Goal: Information Seeking & Learning: Learn about a topic

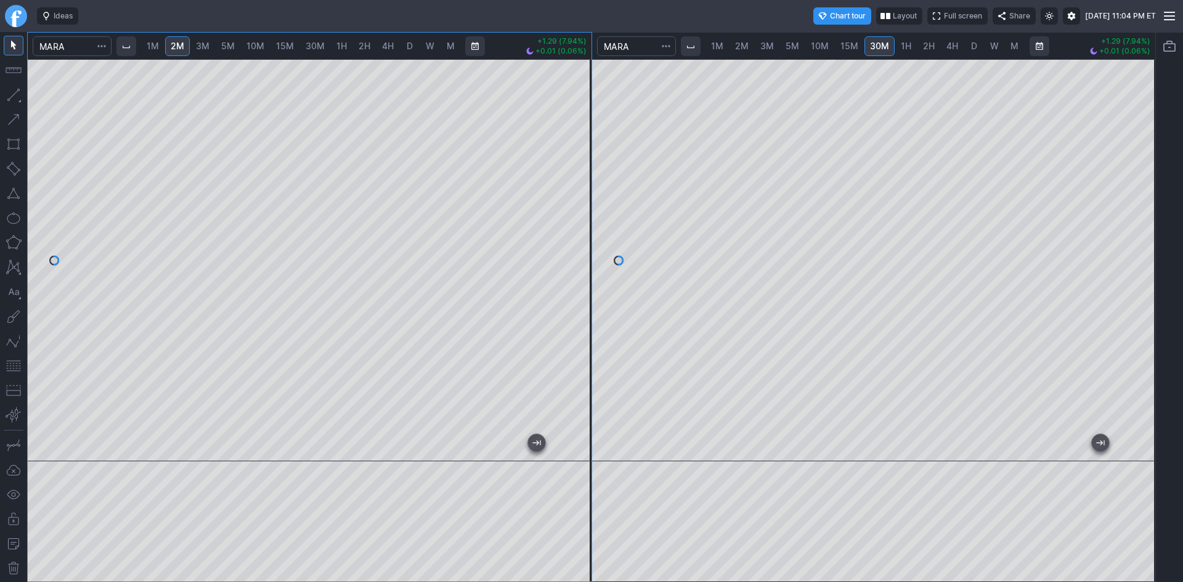
drag, startPoint x: 585, startPoint y: 228, endPoint x: 585, endPoint y: 243, distance: 14.8
click at [585, 243] on div at bounding box center [579, 256] width 26 height 371
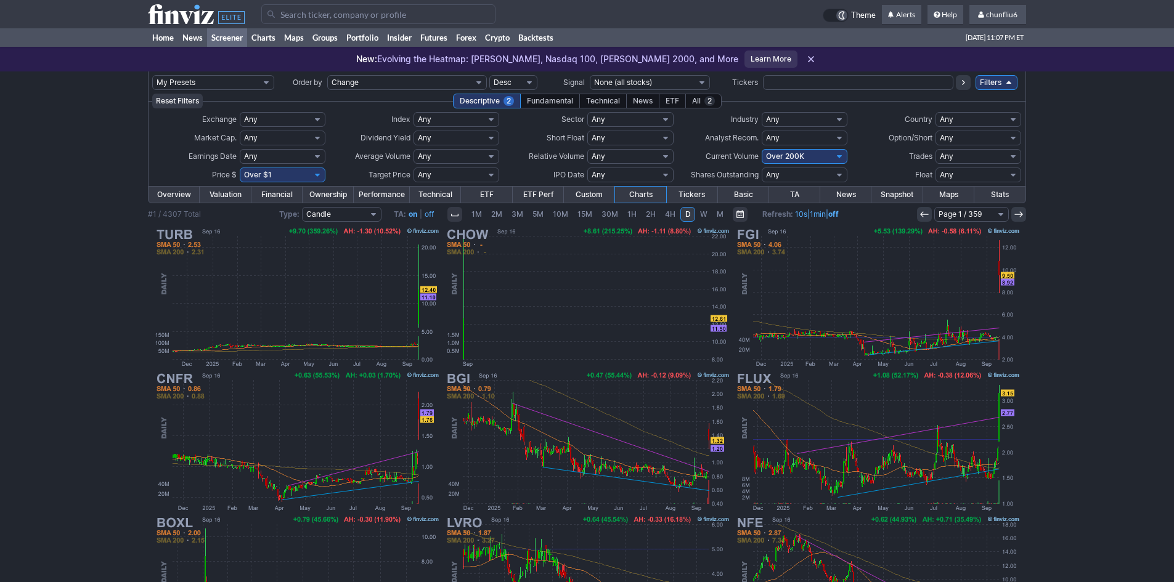
click at [322, 14] on input "Search" at bounding box center [378, 14] width 234 height 20
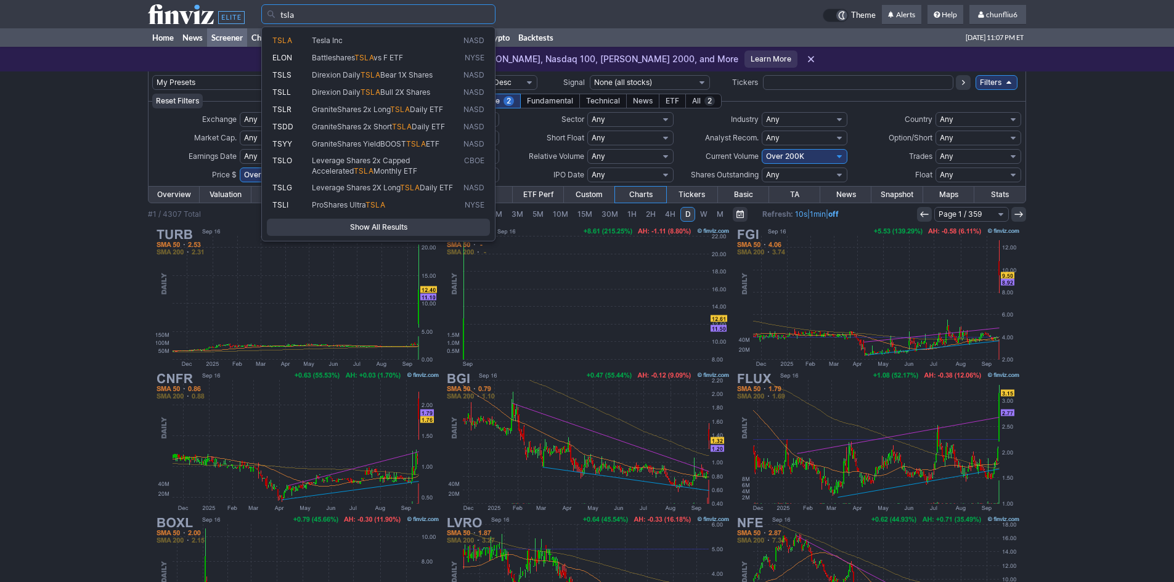
type input "tsla"
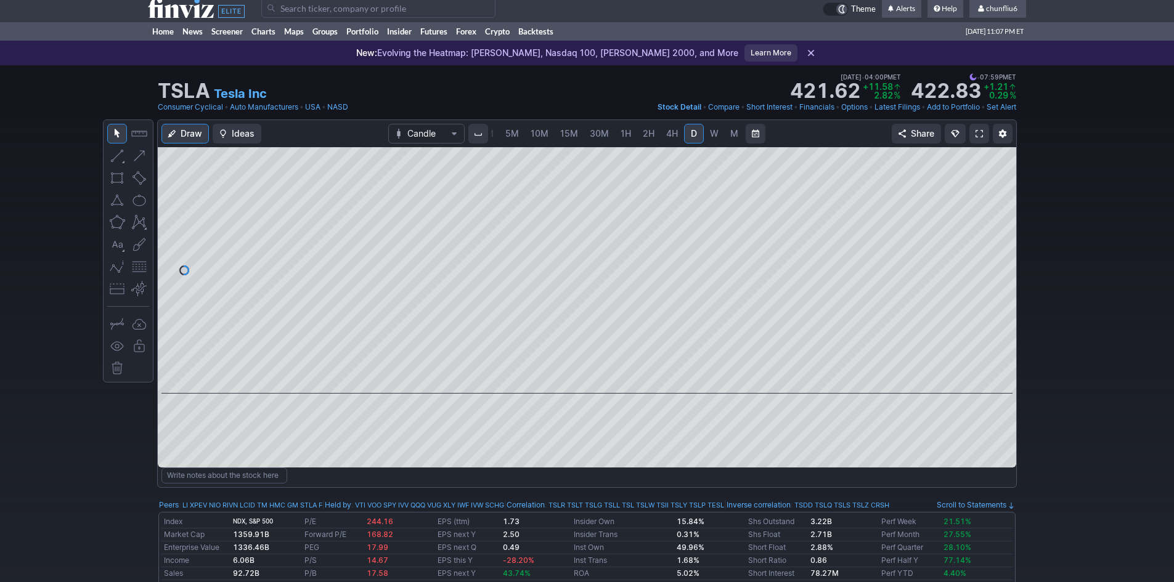
scroll to position [62, 0]
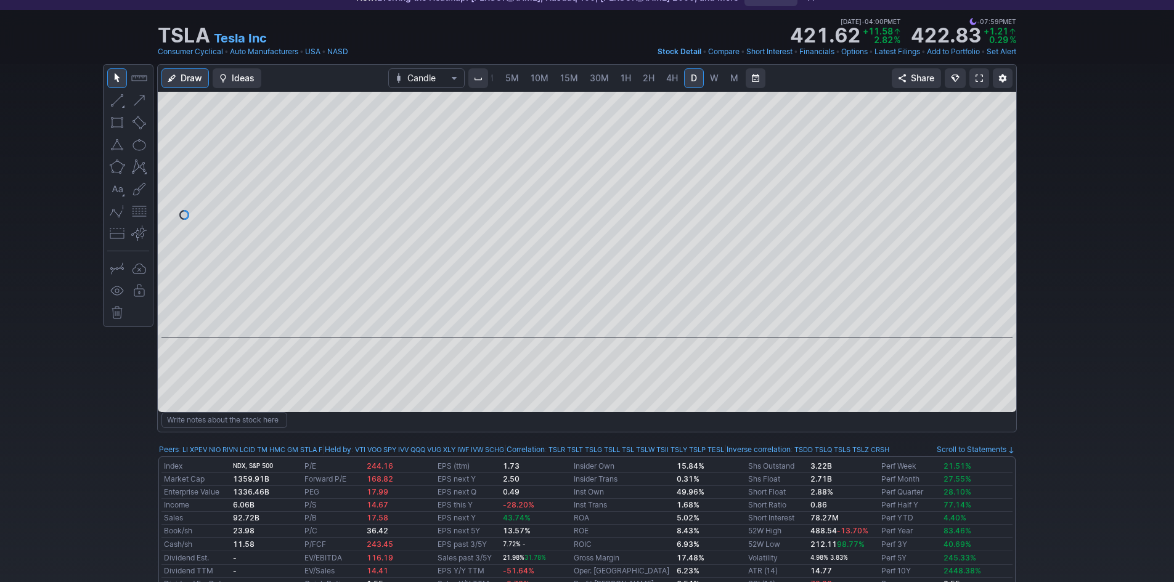
click at [975, 75] on link at bounding box center [979, 78] width 20 height 20
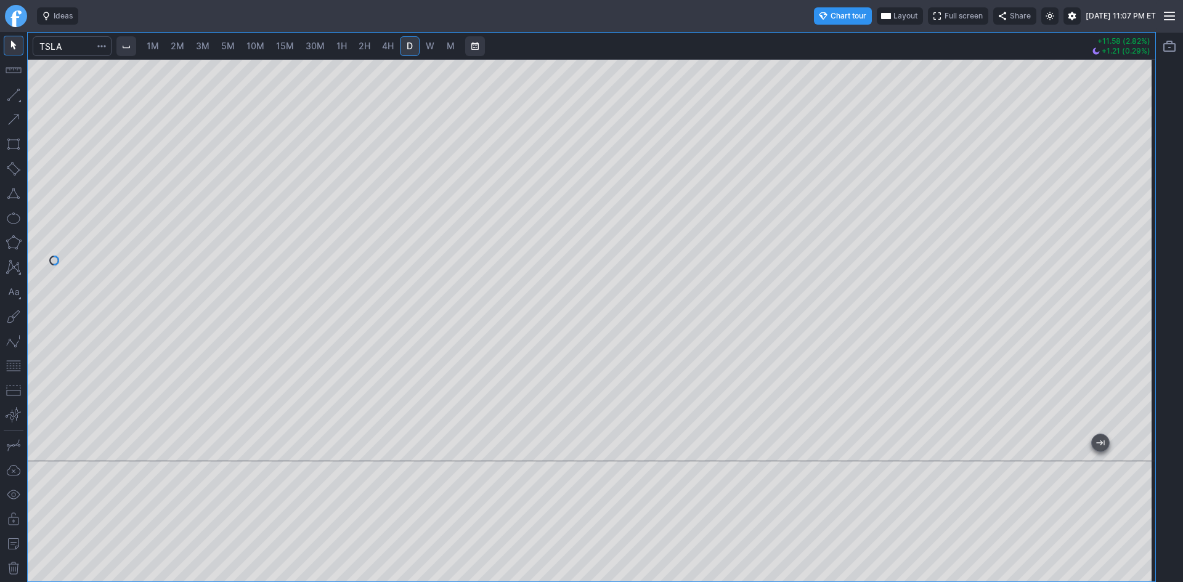
drag, startPoint x: 1146, startPoint y: 142, endPoint x: 1144, endPoint y: 165, distance: 22.9
click at [1145, 164] on div at bounding box center [1142, 256] width 26 height 371
click at [14, 368] on button "button" at bounding box center [14, 366] width 20 height 20
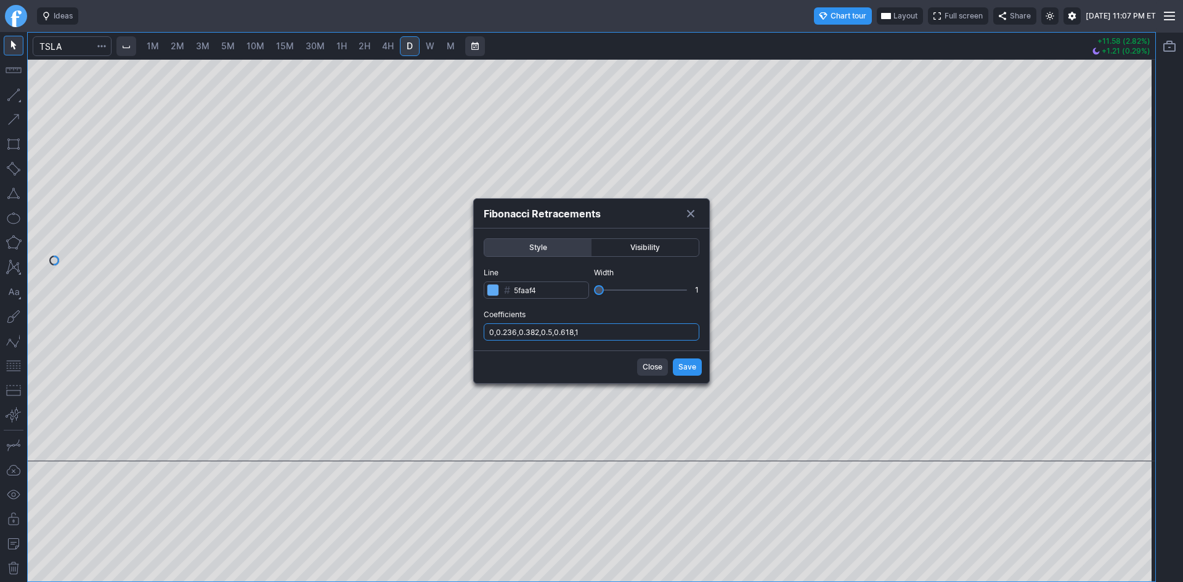
drag, startPoint x: 620, startPoint y: 334, endPoint x: 626, endPoint y: 341, distance: 8.7
click at [621, 335] on input "0,0.236,0.382,0.5,0.618,1" at bounding box center [592, 331] width 216 height 17
type input "0,0.236,0.382,0.5,0.618,1,.786"
click at [688, 363] on span "Save" at bounding box center [687, 367] width 18 height 12
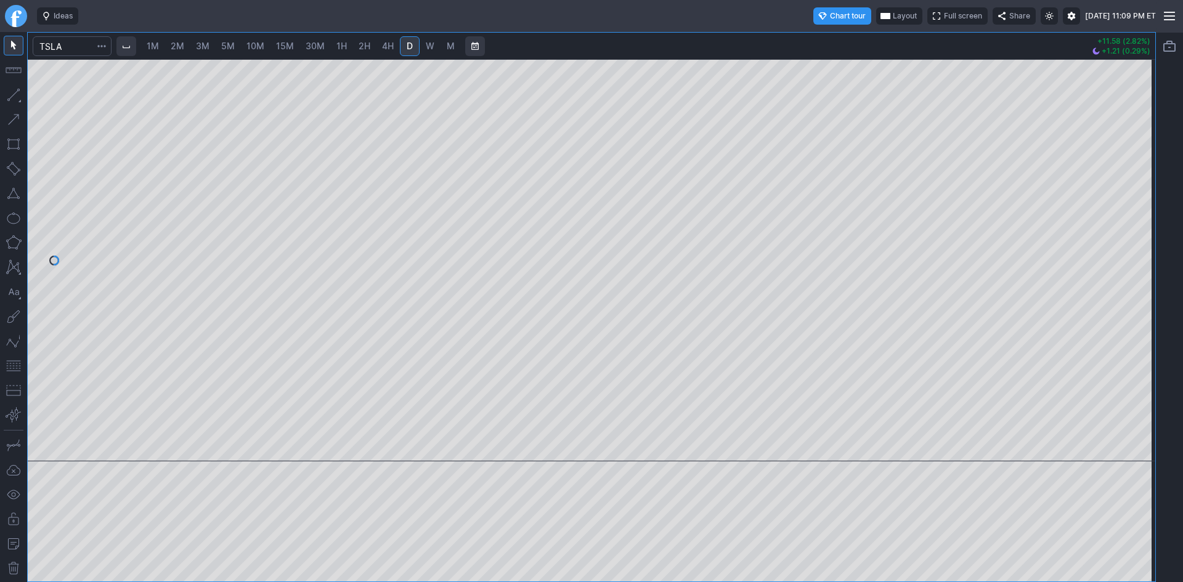
click at [979, 26] on div "Ideas Chart tour Layout Full screen Share [DATE] 11:09 PM ET 1M 2M 3M 5M 10M 15…" at bounding box center [591, 291] width 1183 height 582
click at [1123, 150] on div at bounding box center [591, 260] width 1127 height 402
click at [1127, 175] on div at bounding box center [591, 260] width 1127 height 402
click at [69, 51] on input "Search" at bounding box center [72, 46] width 79 height 20
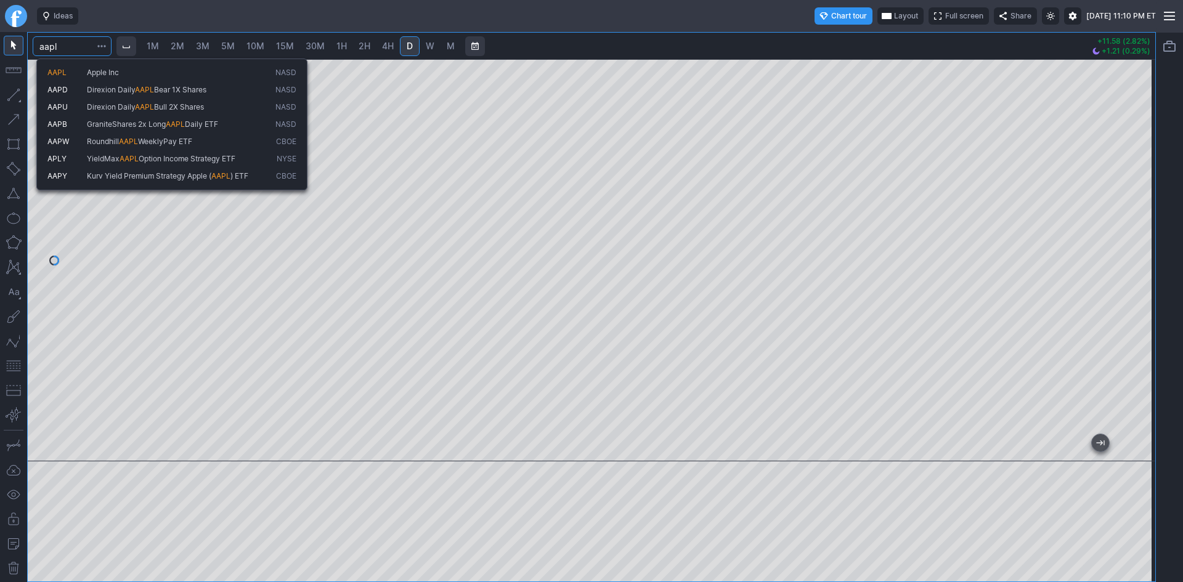
type input "aapl"
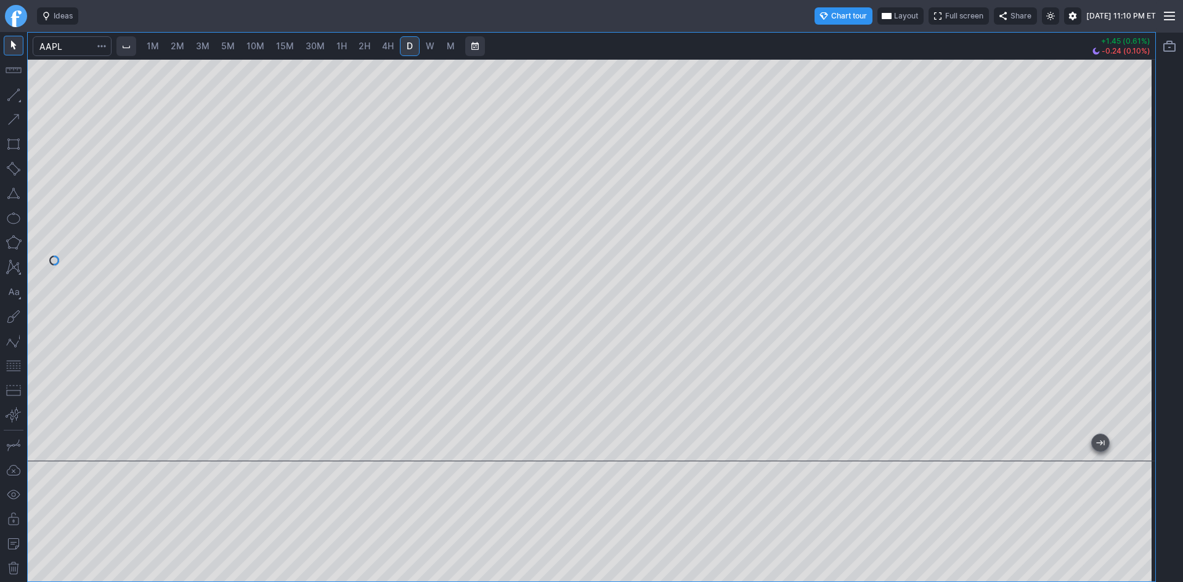
drag, startPoint x: 1149, startPoint y: 169, endPoint x: 1141, endPoint y: 225, distance: 56.5
click at [1141, 225] on div at bounding box center [1142, 256] width 26 height 371
click at [13, 368] on button "button" at bounding box center [14, 366] width 20 height 20
click at [85, 50] on input "Search" at bounding box center [72, 46] width 79 height 20
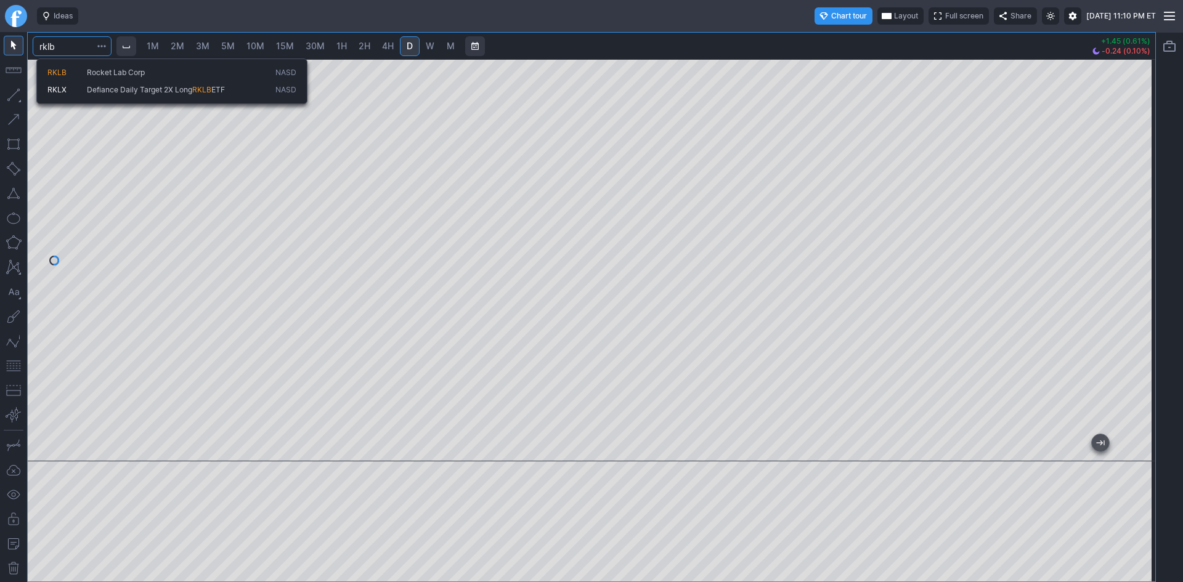
type input "rklb"
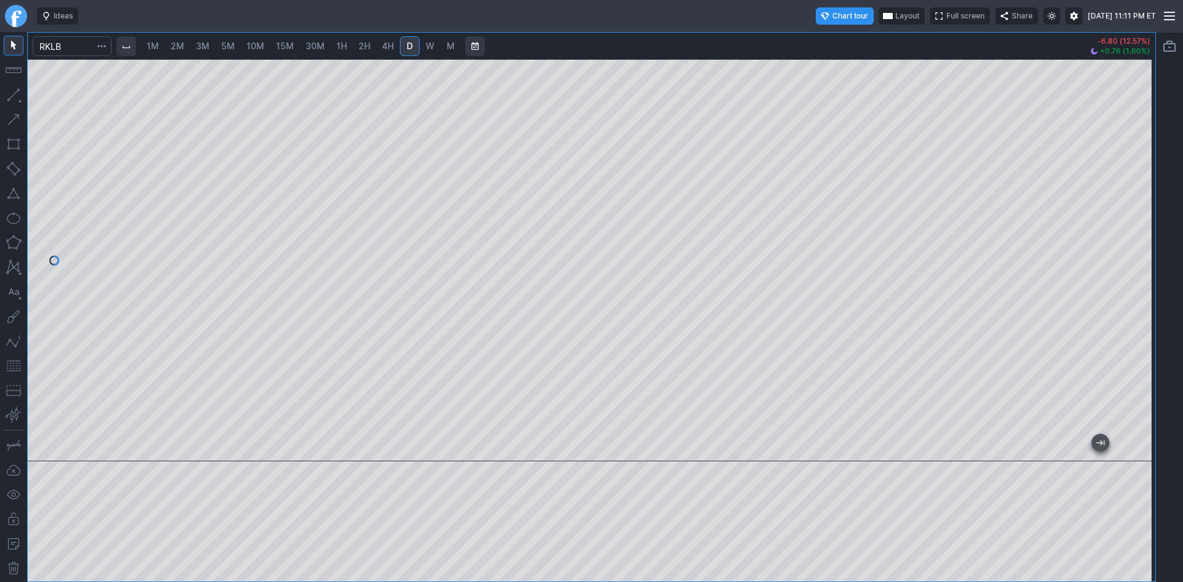
drag, startPoint x: 630, startPoint y: 446, endPoint x: 1177, endPoint y: 357, distance: 553.7
click at [1182, 378] on div "1M 2M 3M 5M 10M 15M 30M 1H 2H 4H D W M -6.80 (12.57%) +0.76 (1.60%)" at bounding box center [591, 307] width 1183 height 550
drag, startPoint x: 1152, startPoint y: 222, endPoint x: 1131, endPoint y: 275, distance: 57.0
click at [1156, 283] on div "1M 2M 3M 5M 10M 15M 30M 1H 2H 4H D W M -6.80 (12.57%) +0.76 (1.60%)" at bounding box center [591, 307] width 1183 height 550
click at [429, 48] on span "W" at bounding box center [430, 46] width 9 height 10
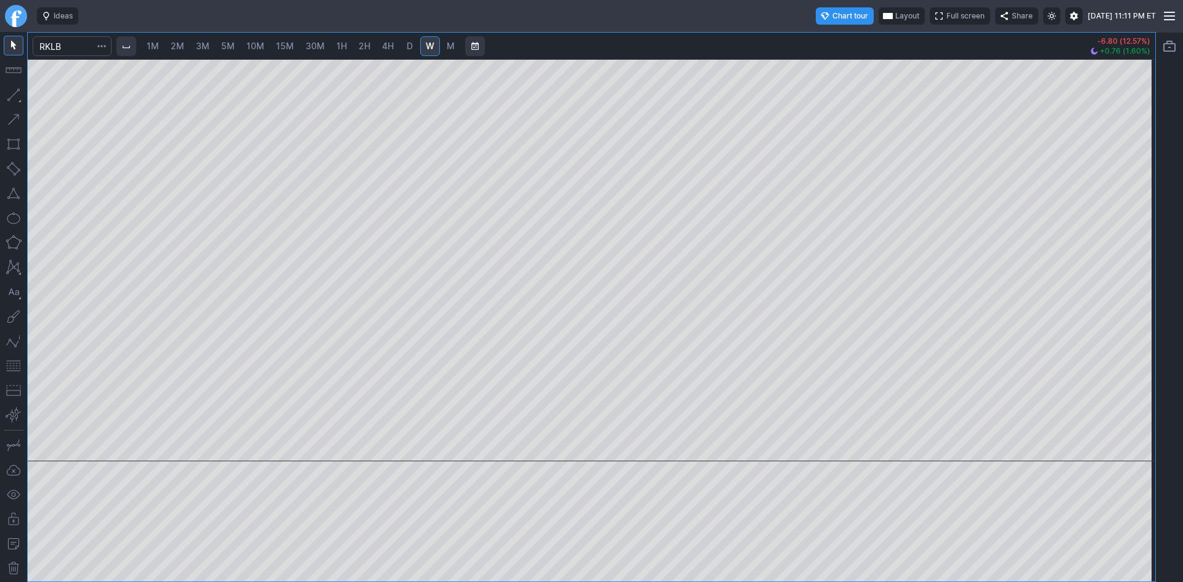
drag, startPoint x: 356, startPoint y: 452, endPoint x: 1140, endPoint y: 301, distance: 797.9
click at [1174, 318] on div "1M 2M 3M 5M 10M 15M 30M 1H 2H 4H D W M -6.80 (12.57%) +0.76 (1.60%)" at bounding box center [591, 307] width 1183 height 550
drag, startPoint x: 1139, startPoint y: 166, endPoint x: 1140, endPoint y: 287, distance: 120.7
click at [1140, 287] on div at bounding box center [1142, 256] width 26 height 371
click at [16, 361] on button "button" at bounding box center [14, 366] width 20 height 20
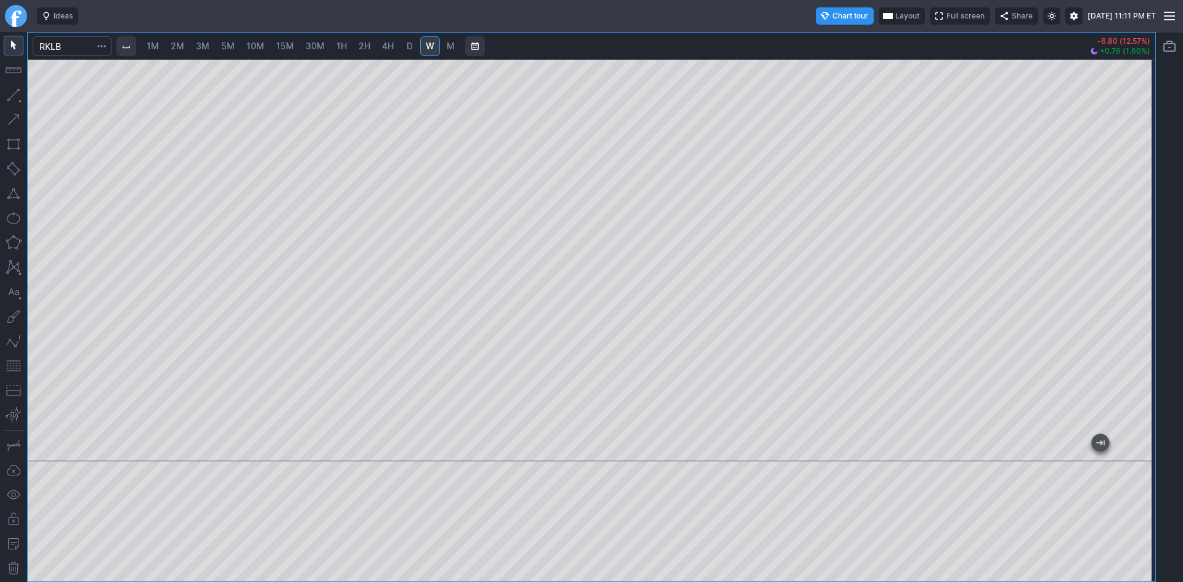
click at [1121, 262] on div at bounding box center [591, 260] width 1127 height 402
click at [88, 51] on input "Search" at bounding box center [72, 46] width 79 height 20
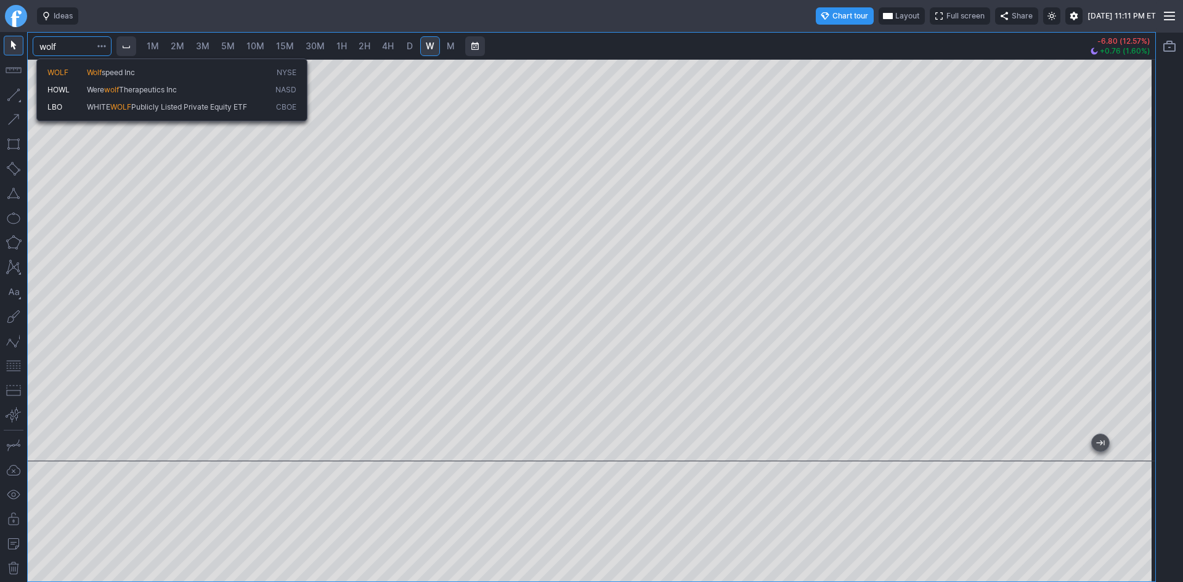
type input "wolf"
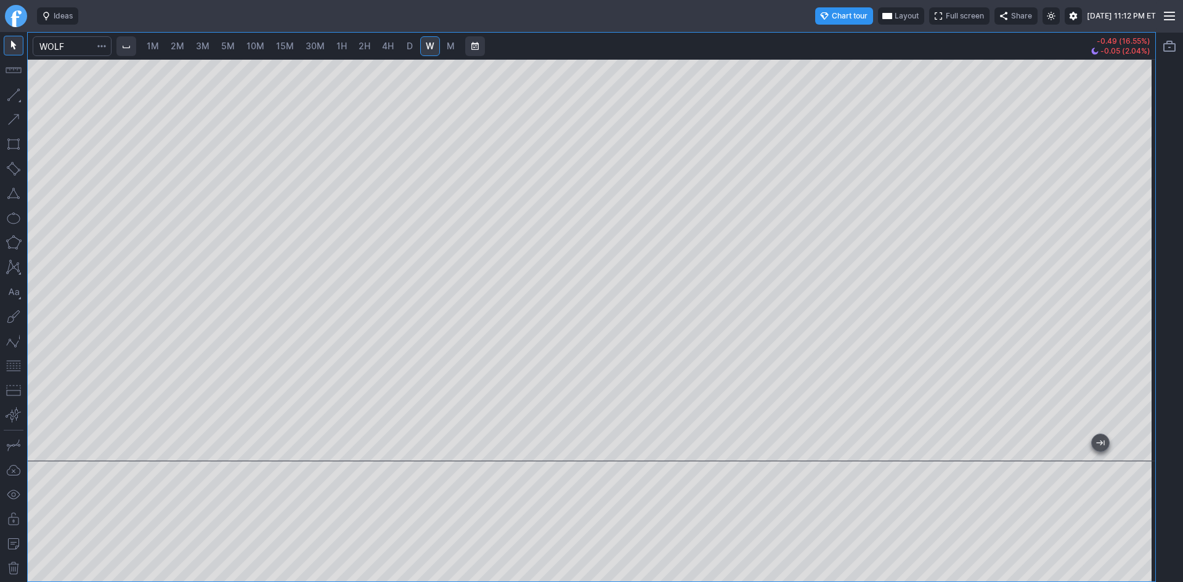
click at [1109, 217] on div at bounding box center [591, 260] width 1127 height 402
click at [410, 44] on span "D" at bounding box center [410, 46] width 6 height 10
drag, startPoint x: 1146, startPoint y: 355, endPoint x: 1129, endPoint y: 307, distance: 50.8
click at [1129, 307] on div at bounding box center [1142, 256] width 26 height 371
click at [1109, 161] on div at bounding box center [591, 260] width 1127 height 402
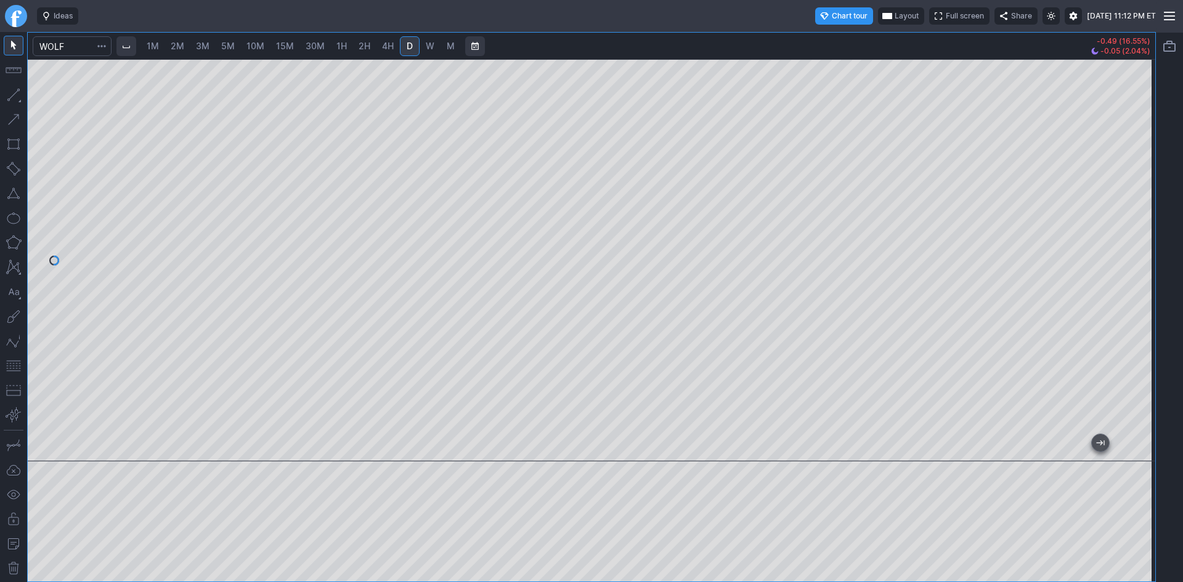
drag, startPoint x: 1137, startPoint y: 242, endPoint x: 1132, endPoint y: 319, distance: 77.2
click at [1157, 319] on div "1M 2M 3M 5M 10M 15M 30M 1H 2H 4H D W M -0.49 (16.55%) -0.05 (2.04%)" at bounding box center [591, 307] width 1183 height 550
click at [80, 47] on input "Search" at bounding box center [72, 46] width 79 height 20
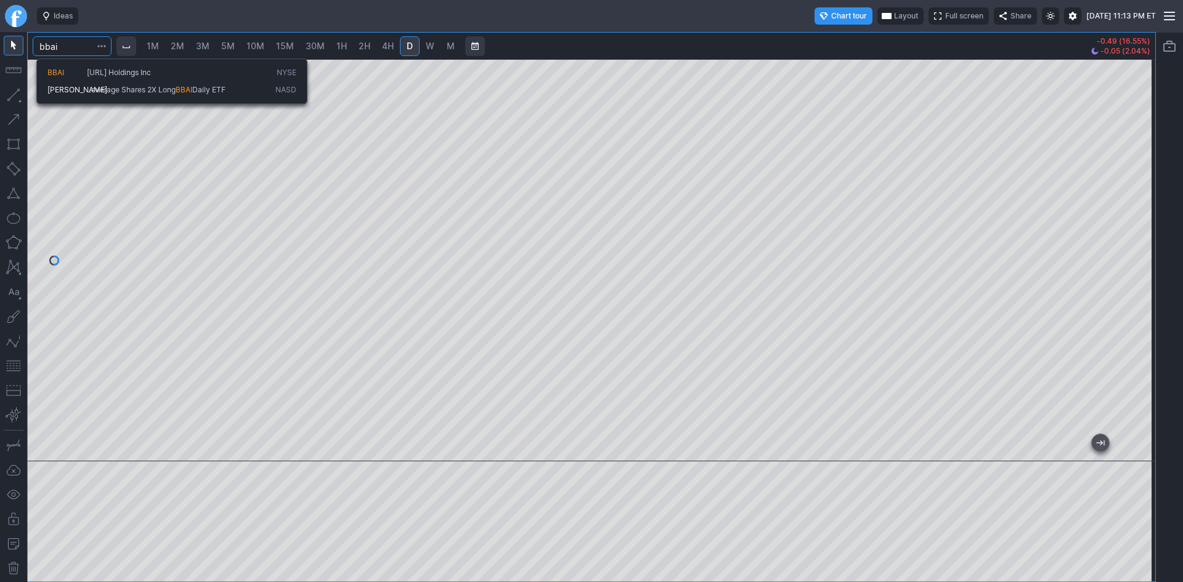
type input "bbai"
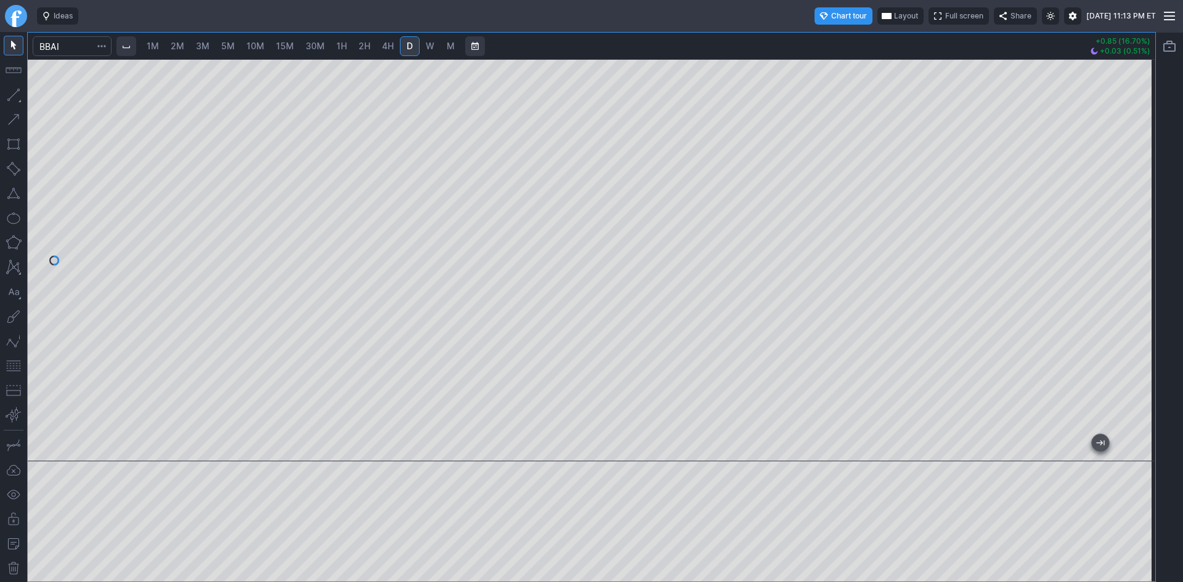
drag, startPoint x: 842, startPoint y: 450, endPoint x: 1182, endPoint y: 444, distance: 340.1
click at [1182, 444] on div "1M 2M 3M 5M 10M 15M 30M 1H 2H 4H D W M +0.85 (16.70%) +0.03 (0.51%)" at bounding box center [591, 307] width 1183 height 550
drag, startPoint x: 1146, startPoint y: 307, endPoint x: 1137, endPoint y: 375, distance: 68.4
click at [1137, 375] on div at bounding box center [1142, 256] width 26 height 371
click at [16, 202] on button "button" at bounding box center [14, 194] width 20 height 20
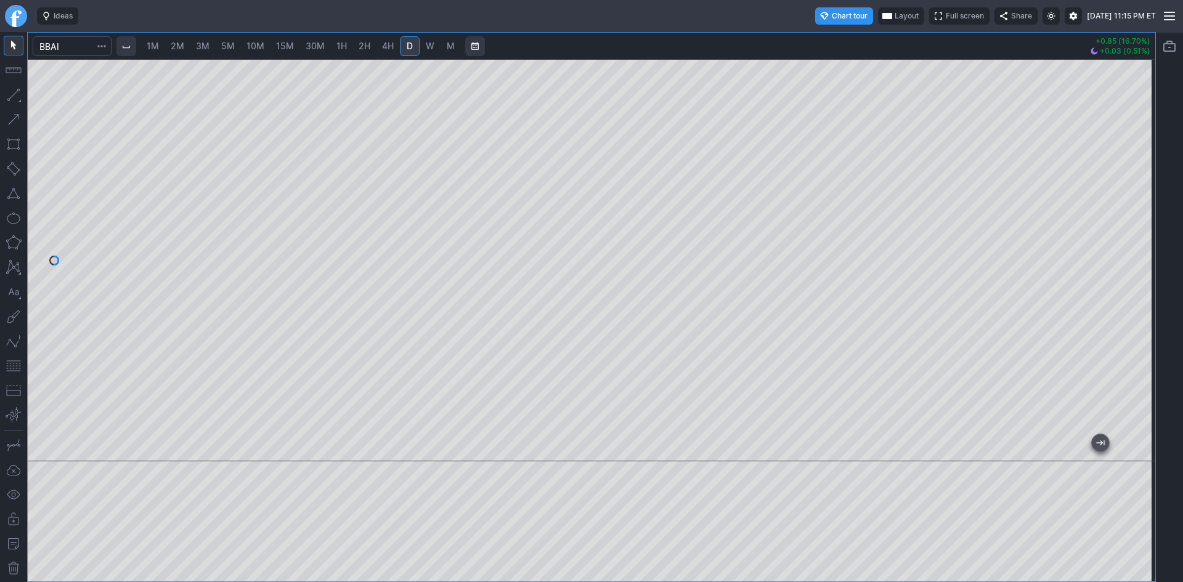
click at [14, 369] on button "button" at bounding box center [14, 366] width 20 height 20
click at [16, 193] on button "button" at bounding box center [14, 194] width 20 height 20
click at [315, 49] on span "30M" at bounding box center [315, 46] width 19 height 10
drag, startPoint x: 1145, startPoint y: 221, endPoint x: 1130, endPoint y: 277, distance: 58.0
click at [1132, 274] on div at bounding box center [1142, 256] width 26 height 371
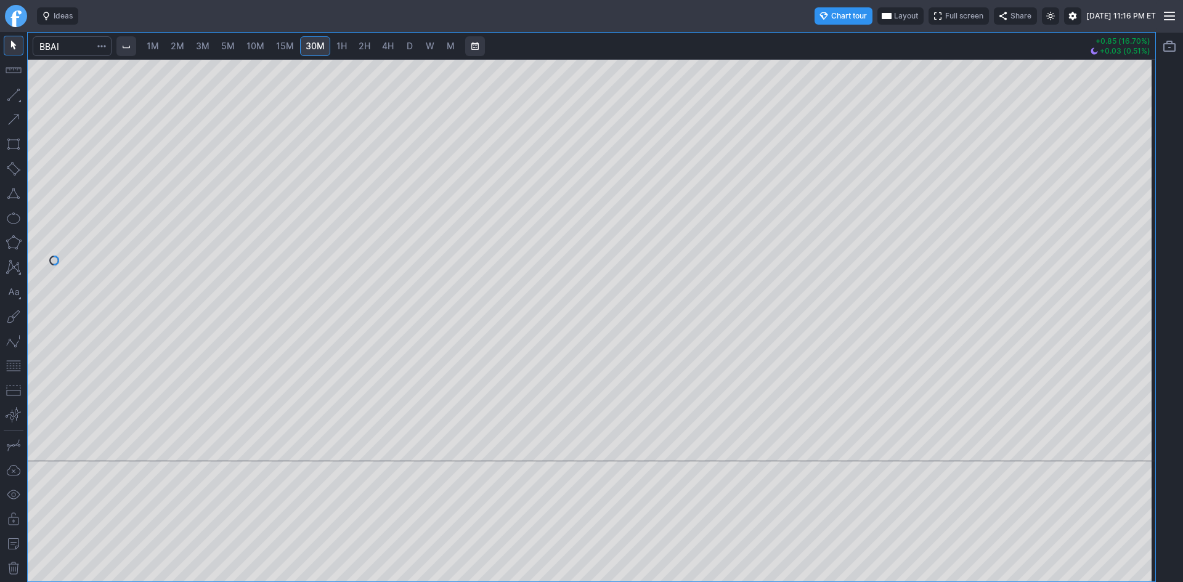
click at [175, 316] on div at bounding box center [591, 260] width 1127 height 402
drag, startPoint x: 1144, startPoint y: 147, endPoint x: 1144, endPoint y: 177, distance: 30.2
click at [1144, 177] on div at bounding box center [1142, 256] width 26 height 371
drag, startPoint x: 1141, startPoint y: 170, endPoint x: 1144, endPoint y: 304, distance: 133.7
click at [1144, 304] on div at bounding box center [1142, 256] width 26 height 371
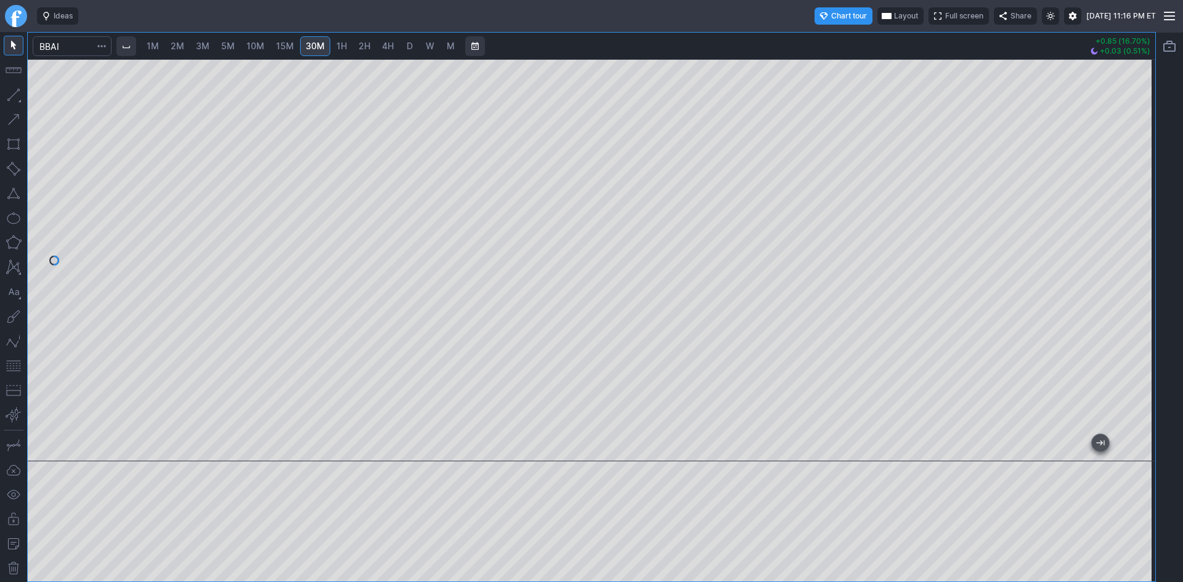
click at [410, 47] on span "D" at bounding box center [410, 46] width 6 height 10
click at [15, 368] on button "button" at bounding box center [14, 366] width 20 height 20
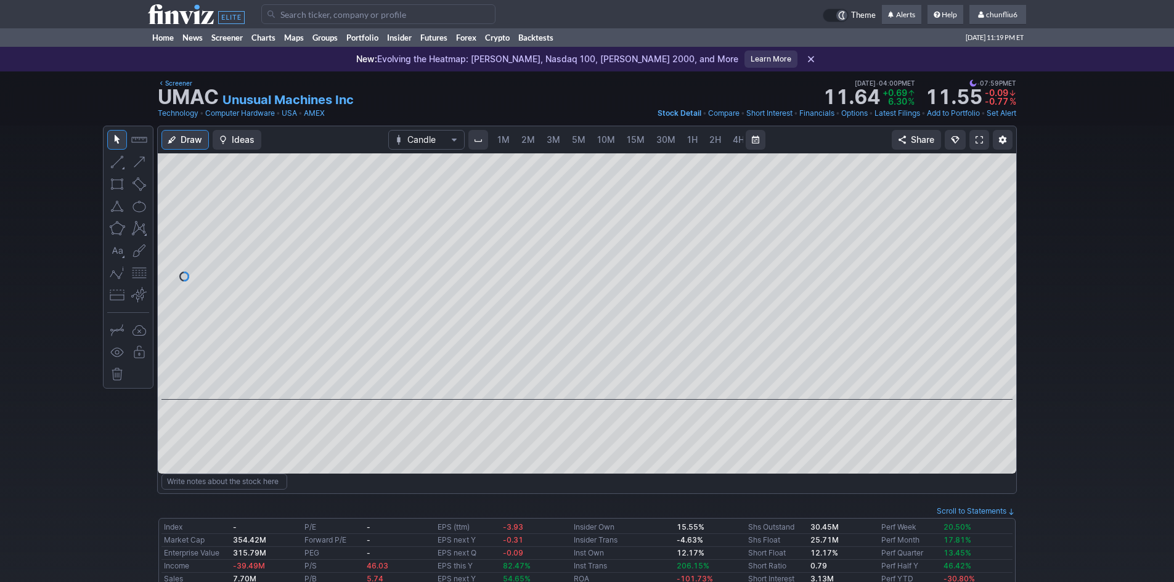
scroll to position [0, 67]
drag, startPoint x: 1015, startPoint y: 261, endPoint x: 999, endPoint y: 194, distance: 68.6
click at [999, 194] on div at bounding box center [1003, 274] width 26 height 216
click at [980, 139] on span at bounding box center [978, 140] width 7 height 10
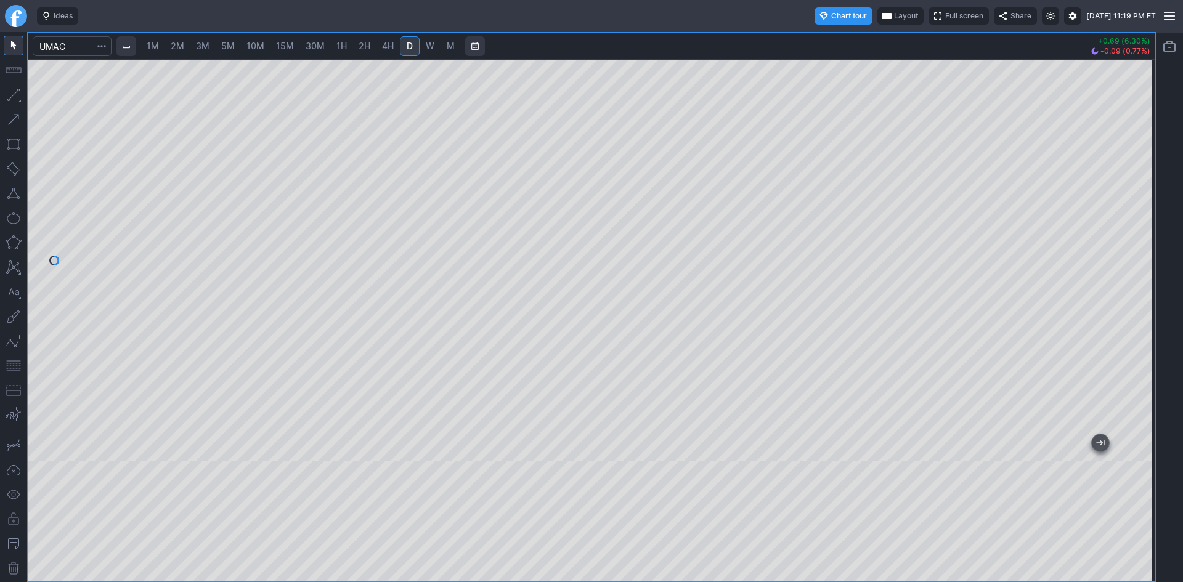
drag, startPoint x: 1141, startPoint y: 254, endPoint x: 1138, endPoint y: 234, distance: 20.6
click at [1138, 234] on div at bounding box center [1142, 256] width 26 height 371
